Goal: Task Accomplishment & Management: Use online tool/utility

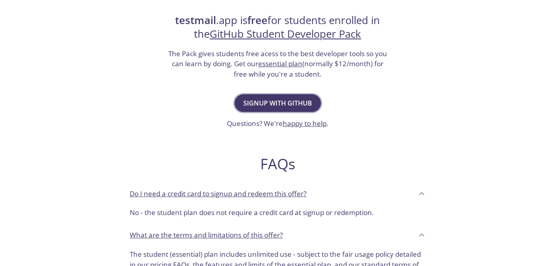
click at [267, 109] on span "Signup with GitHub" at bounding box center [277, 103] width 69 height 11
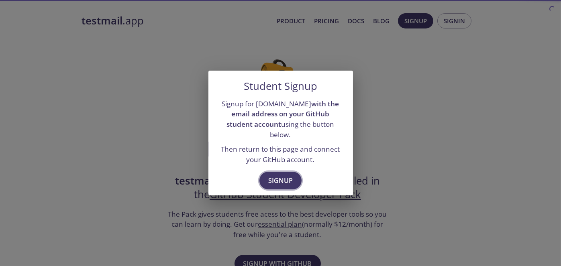
click at [281, 186] on span "Signup" at bounding box center [280, 180] width 24 height 11
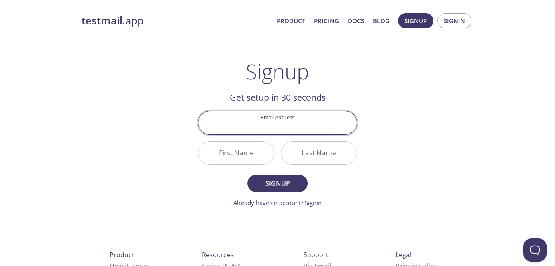
click at [253, 134] on input "Email Address" at bounding box center [277, 122] width 158 height 23
type input "[DOMAIN_NAME][EMAIL_ADDRESS][DOMAIN_NAME]"
click at [246, 165] on input "First Name" at bounding box center [235, 153] width 75 height 23
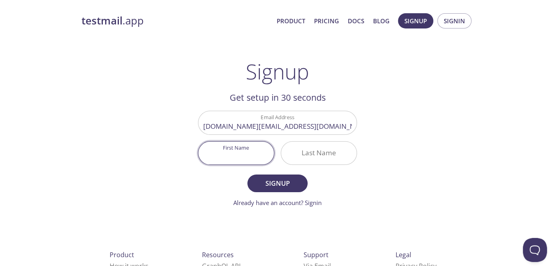
click at [310, 165] on input "Last Name" at bounding box center [318, 153] width 75 height 23
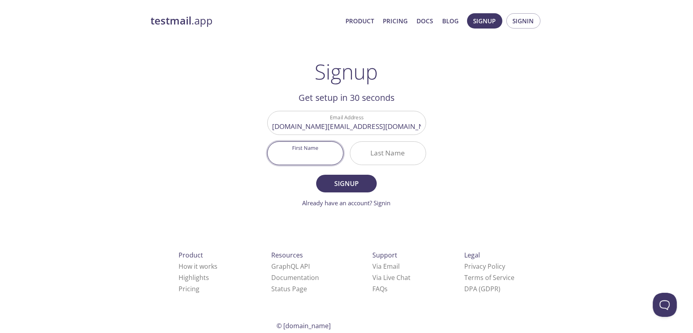
click at [301, 165] on input "First Name" at bounding box center [305, 153] width 75 height 23
type input "S"
type input "SHANIGARAM"
type input "SHIVADEEPAK"
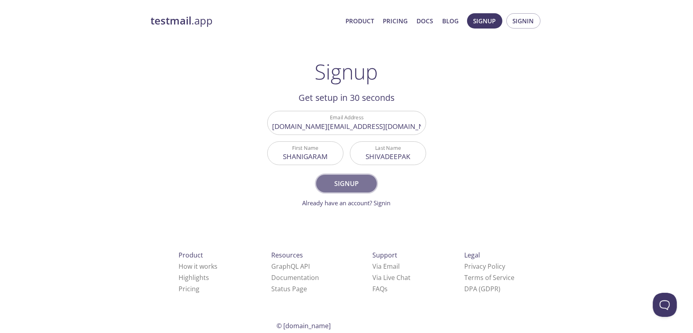
click at [338, 189] on span "Signup" at bounding box center [346, 183] width 43 height 11
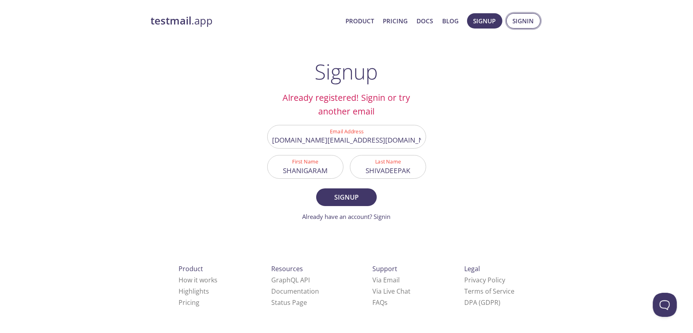
click at [517, 18] on span "Signin" at bounding box center [523, 21] width 21 height 10
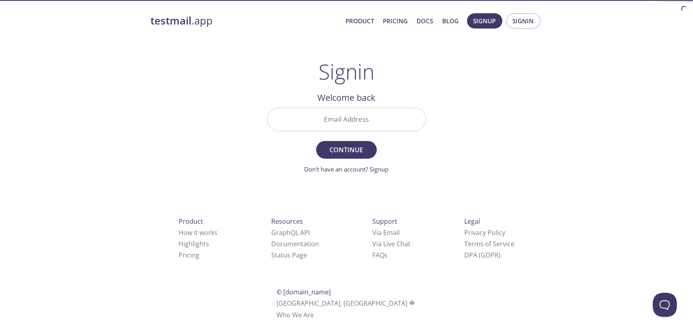
click at [342, 131] on input "Email Address" at bounding box center [347, 119] width 158 height 23
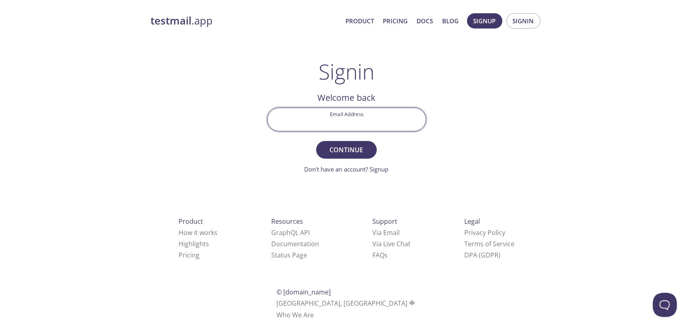
type input "[DOMAIN_NAME][EMAIL_ADDRESS][DOMAIN_NAME]"
click at [343, 159] on button "Continue" at bounding box center [346, 150] width 60 height 18
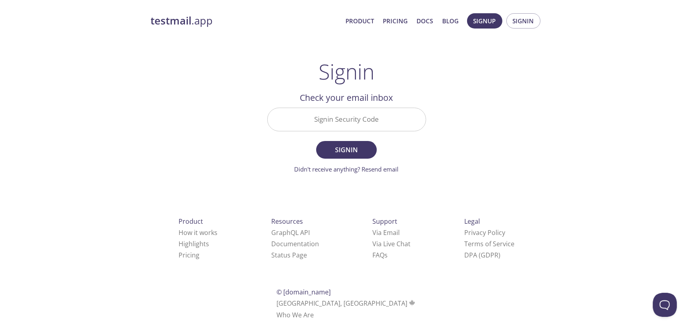
drag, startPoint x: 332, startPoint y: 149, endPoint x: 309, endPoint y: 132, distance: 29.1
click at [331, 131] on input "Signin Security Code" at bounding box center [347, 119] width 158 height 23
paste input "C4M7NFH"
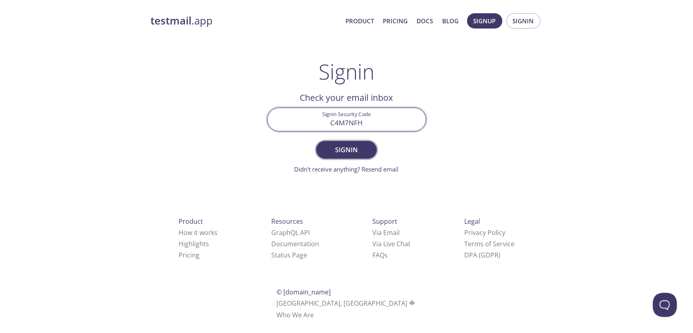
type input "C4M7NFH"
click at [355, 155] on span "Signin" at bounding box center [346, 149] width 43 height 11
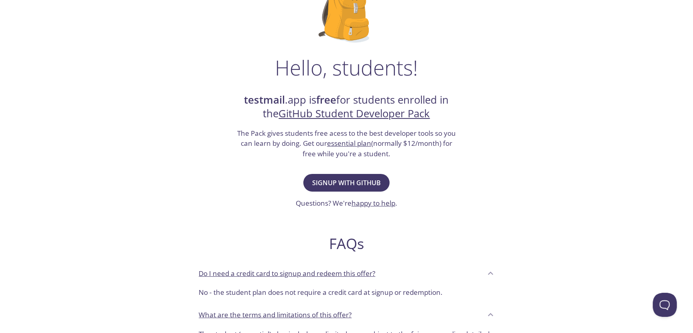
scroll to position [100, 0]
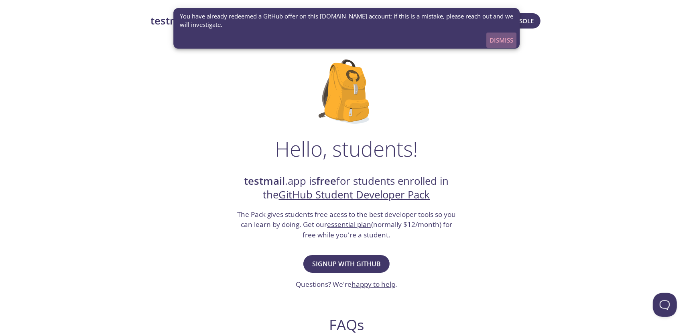
click at [491, 45] on span "Dismiss" at bounding box center [502, 40] width 24 height 10
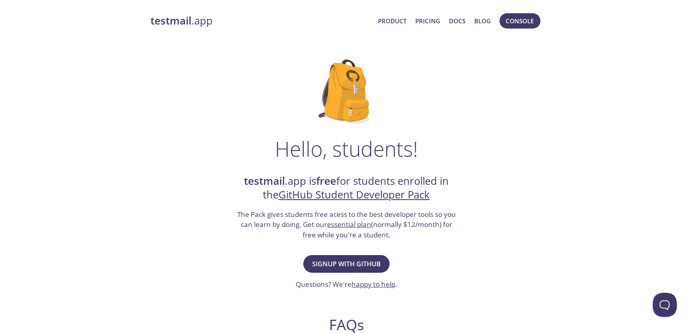
click at [218, 18] on link "testmail .app" at bounding box center [261, 21] width 221 height 14
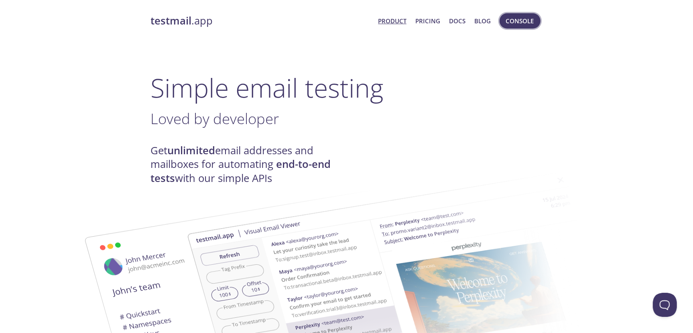
click at [506, 21] on span "Console" at bounding box center [520, 21] width 28 height 10
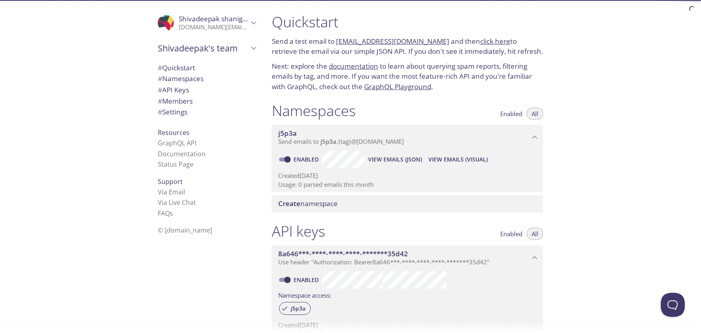
click at [218, 54] on span "Shivadeepak's team" at bounding box center [203, 48] width 91 height 11
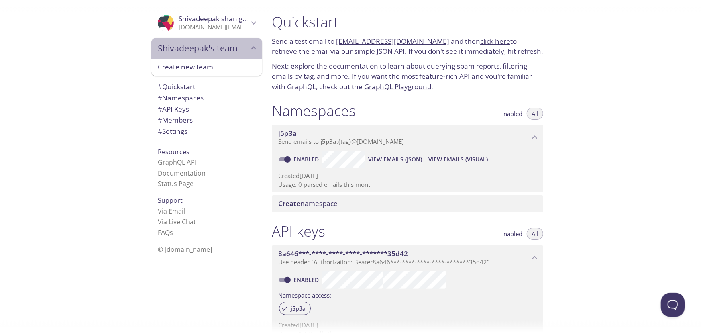
click at [218, 54] on span "Shivadeepak's team" at bounding box center [203, 48] width 91 height 11
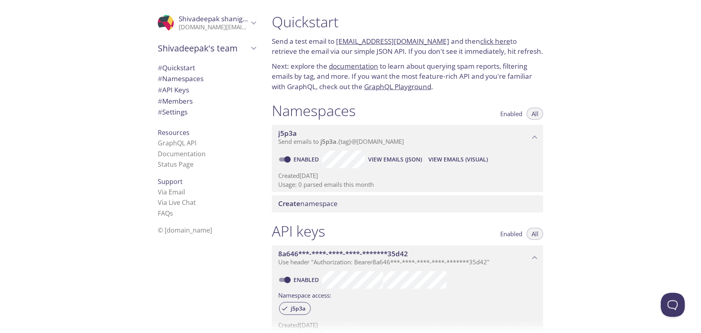
drag, startPoint x: 365, startPoint y: 56, endPoint x: 516, endPoint y: 52, distance: 151.0
click at [516, 52] on p "Send a test email to [EMAIL_ADDRESS][DOMAIN_NAME] and then click here to retrie…" at bounding box center [407, 46] width 271 height 20
click at [452, 57] on p "Send a test email to [EMAIL_ADDRESS][DOMAIN_NAME] and then click here to retrie…" at bounding box center [407, 46] width 271 height 20
